Goal: Task Accomplishment & Management: Manage account settings

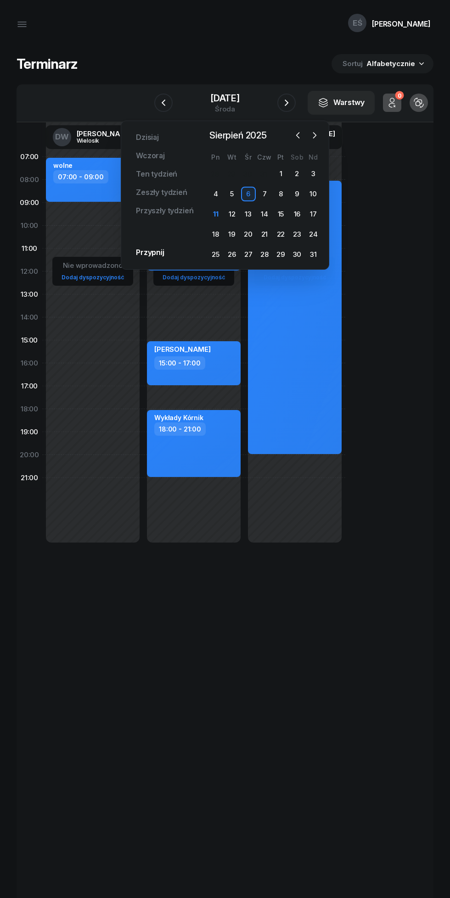
click at [217, 218] on div "11" at bounding box center [215, 214] width 15 height 15
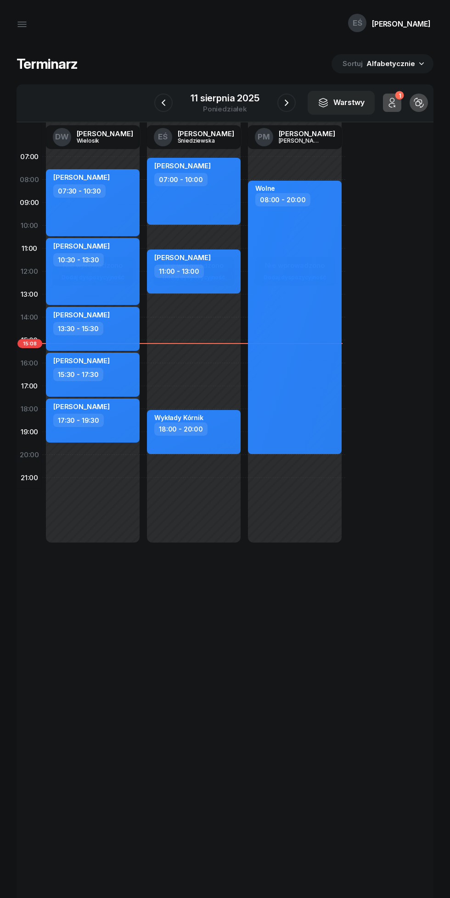
click at [292, 128] on link "PM [PERSON_NAME]" at bounding box center [294, 137] width 95 height 24
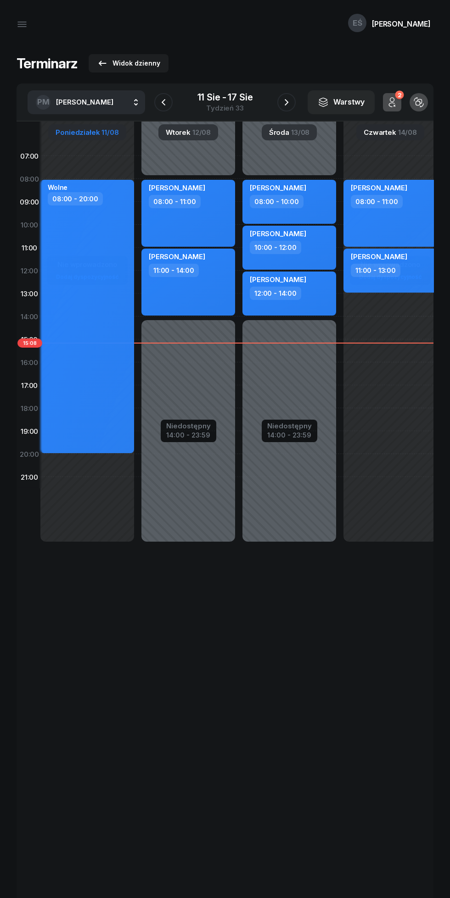
scroll to position [0, 4]
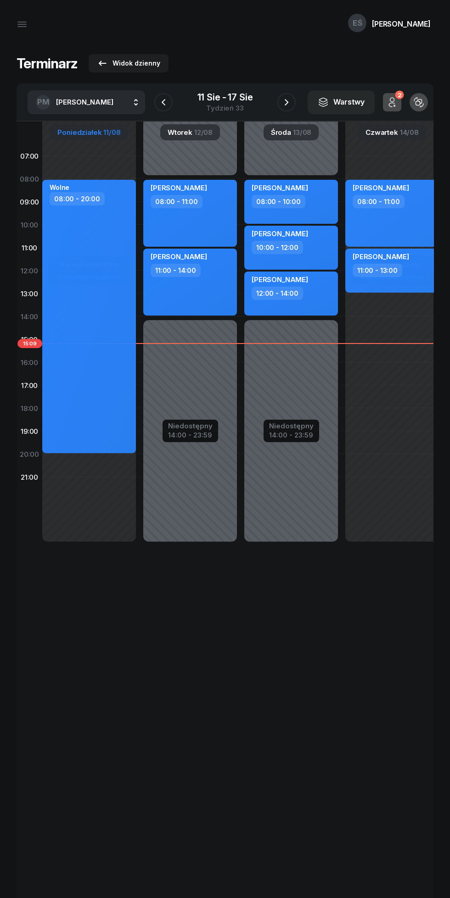
click at [75, 102] on span "[PERSON_NAME]" at bounding box center [84, 102] width 57 height 9
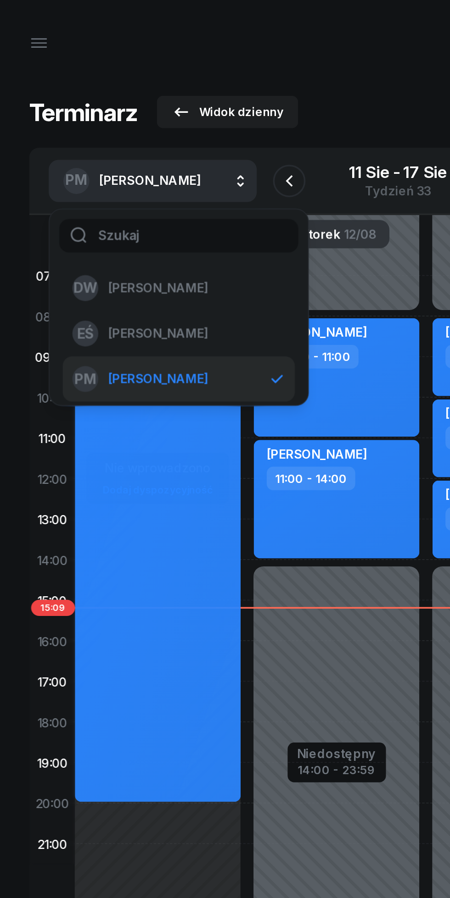
click at [86, 186] on span "[PERSON_NAME]" at bounding box center [89, 189] width 56 height 12
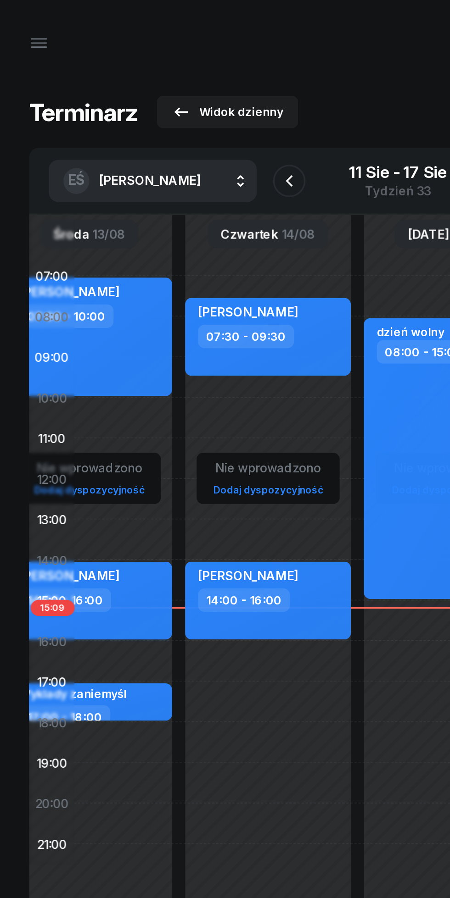
scroll to position [0, 245]
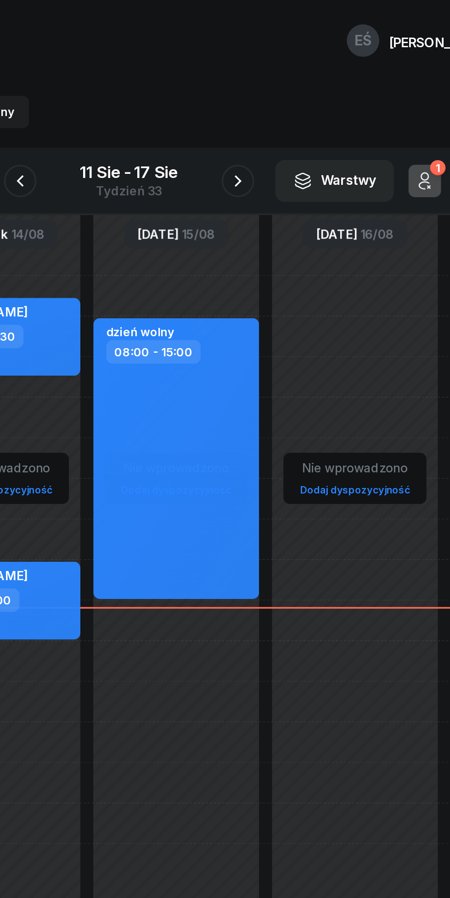
click at [286, 102] on icon "button" at bounding box center [286, 102] width 11 height 11
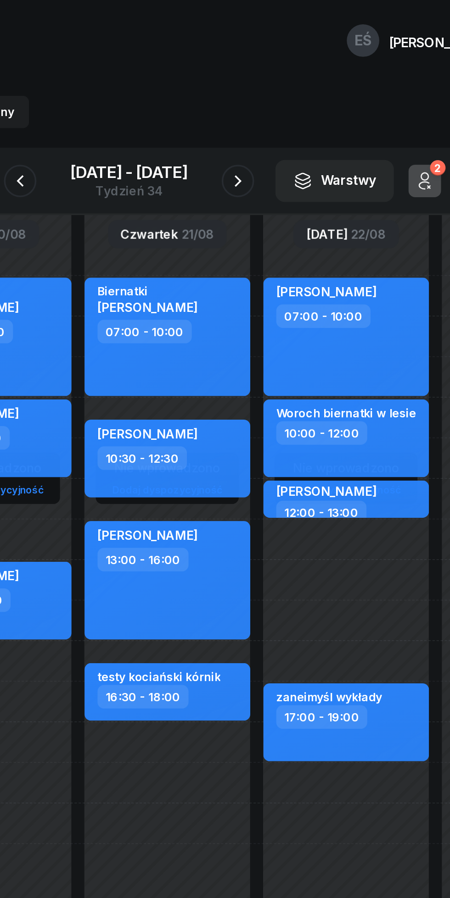
scroll to position [0, 150]
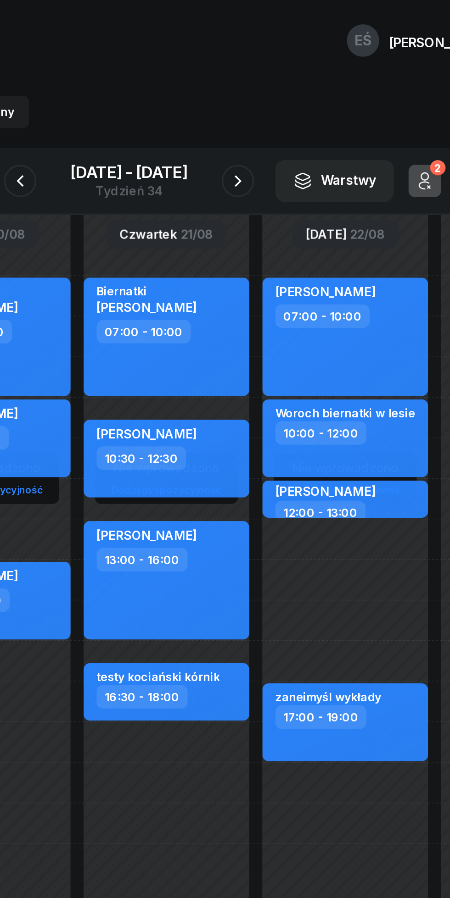
click at [287, 104] on icon "button" at bounding box center [286, 102] width 11 height 11
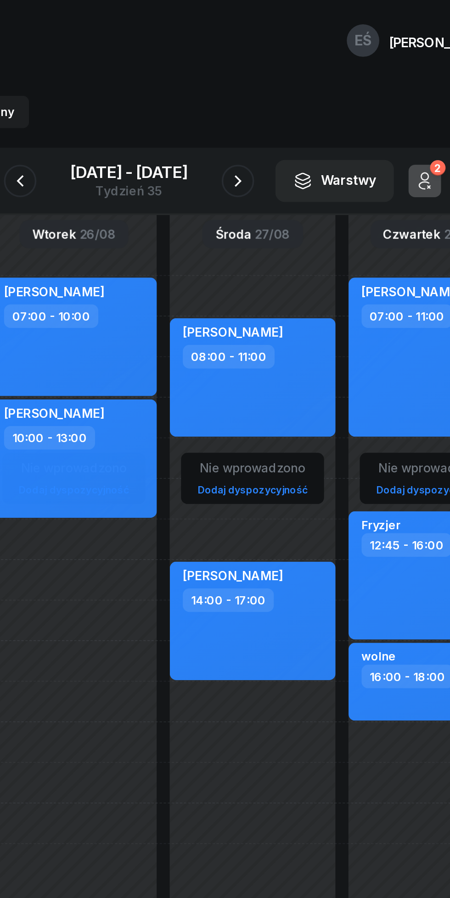
click at [162, 100] on icon "button" at bounding box center [163, 102] width 11 height 11
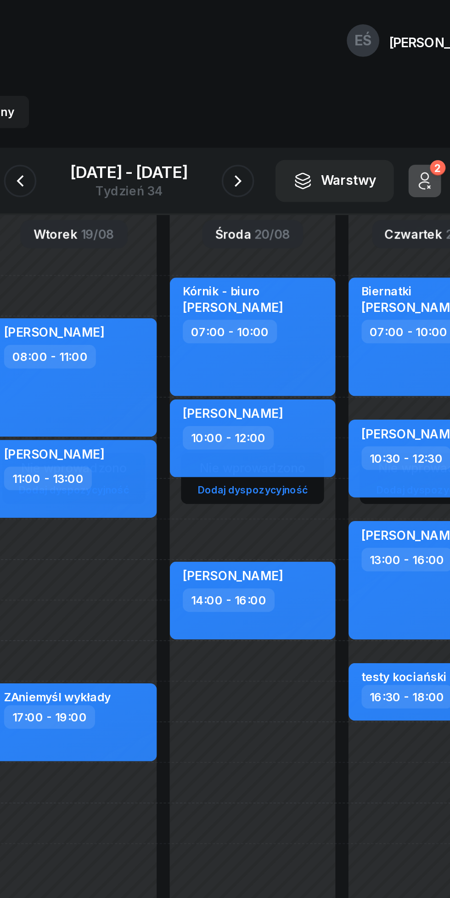
click at [180, 101] on div "[DATE] - [DATE] Tydzień 34" at bounding box center [225, 102] width 94 height 26
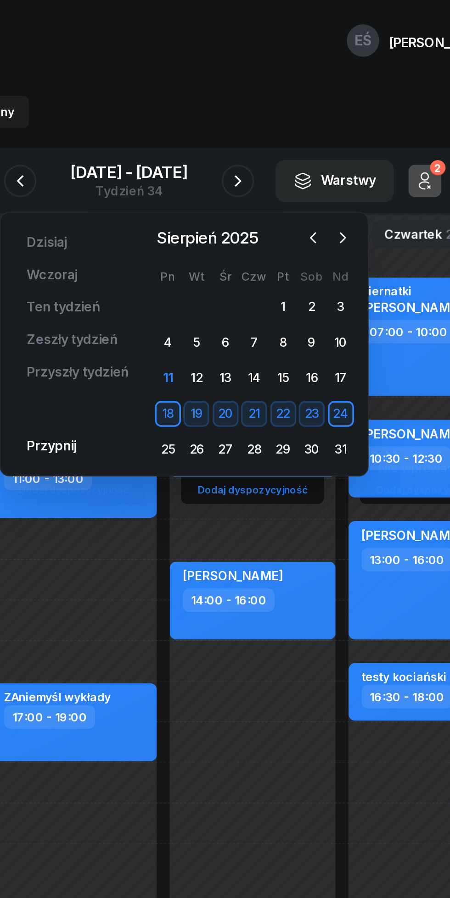
click at [248, 212] on div "11" at bounding box center [246, 213] width 15 height 15
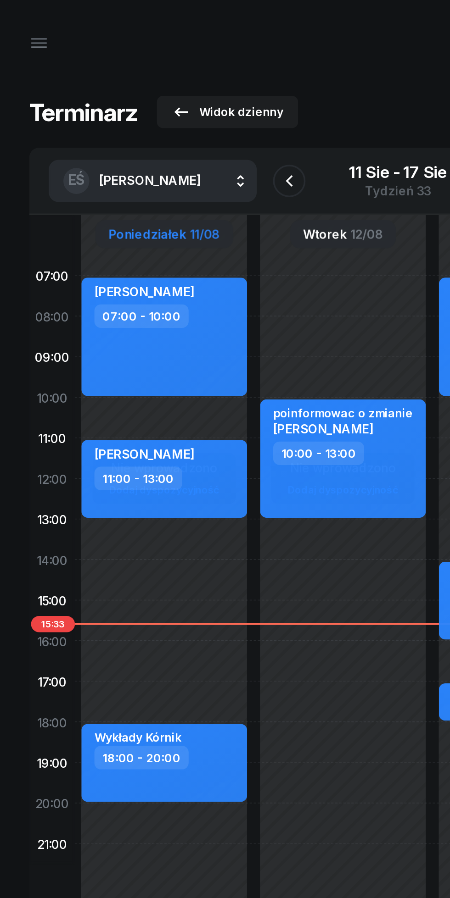
click at [104, 63] on icon "button" at bounding box center [102, 63] width 11 height 11
